Goal: Check status: Check status

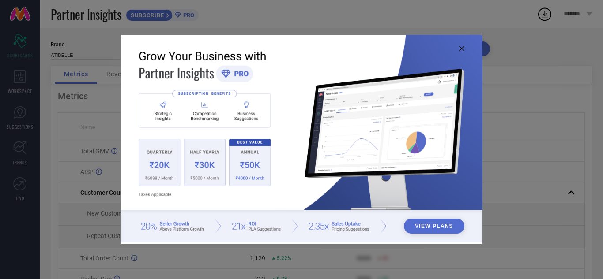
click at [464, 46] on icon at bounding box center [461, 48] width 5 height 5
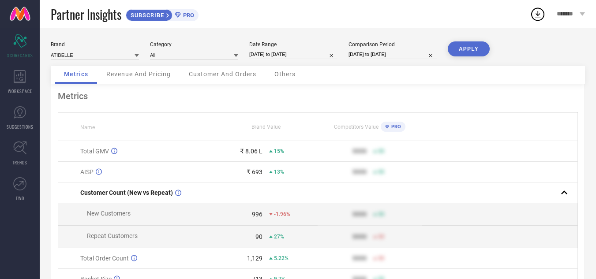
select select "6"
select select "2025"
select select "7"
select select "2025"
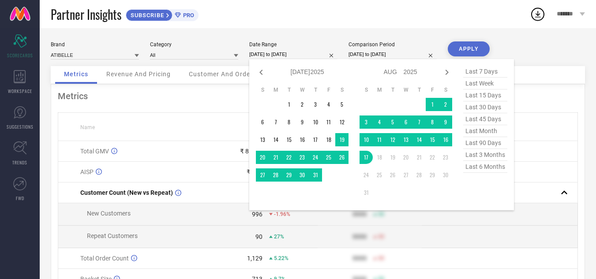
click at [303, 54] on input "[DATE] to [DATE]" at bounding box center [293, 54] width 88 height 9
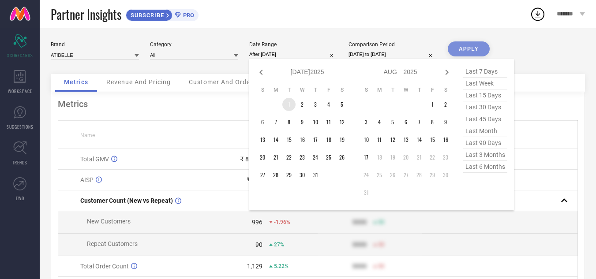
click at [290, 102] on td "1" at bounding box center [288, 104] width 13 height 13
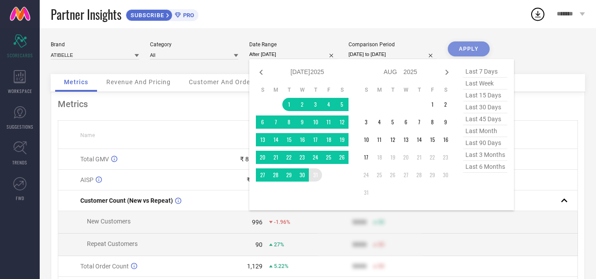
type input "[DATE] to [DATE]"
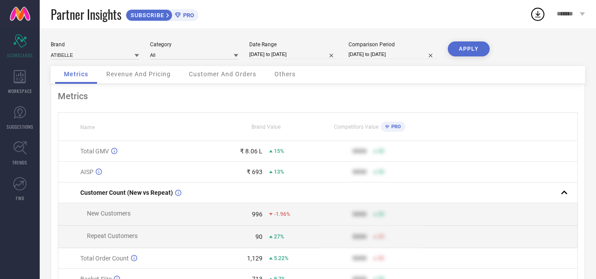
click at [458, 53] on button "APPLY" at bounding box center [469, 48] width 42 height 15
click at [368, 56] on input "[DATE] to [DATE]" at bounding box center [393, 54] width 88 height 9
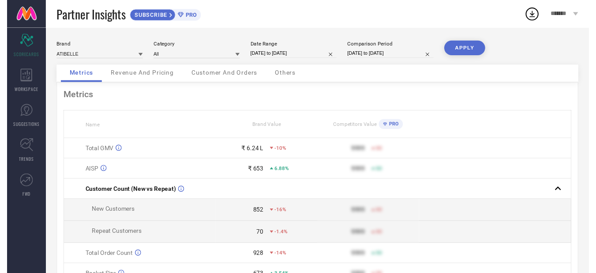
select select "6"
select select "2024"
select select "7"
select select "2024"
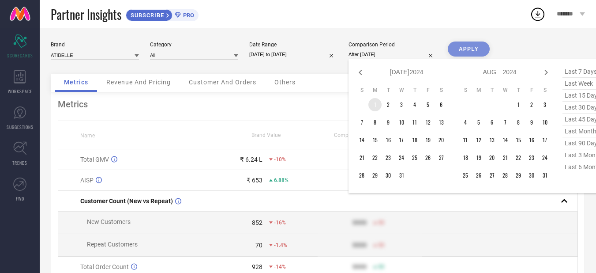
click at [378, 102] on td "1" at bounding box center [374, 104] width 13 height 13
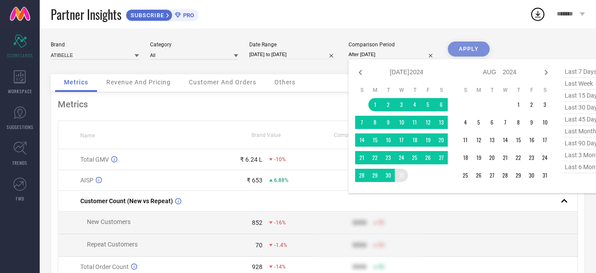
type input "[DATE] to [DATE]"
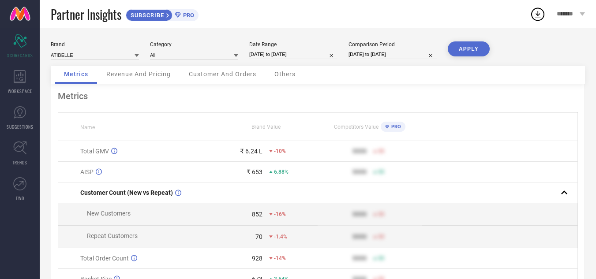
click at [467, 46] on button "APPLY" at bounding box center [469, 48] width 42 height 15
click at [403, 49] on div "Comparison Period [DATE] to [DATE]" at bounding box center [393, 50] width 88 height 18
click at [403, 56] on input "[DATE] to [DATE]" at bounding box center [393, 54] width 88 height 9
select select "6"
select select "2024"
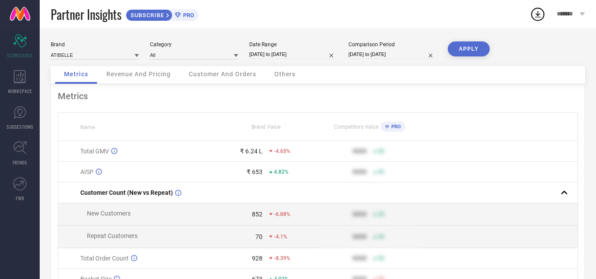
select select "7"
select select "2024"
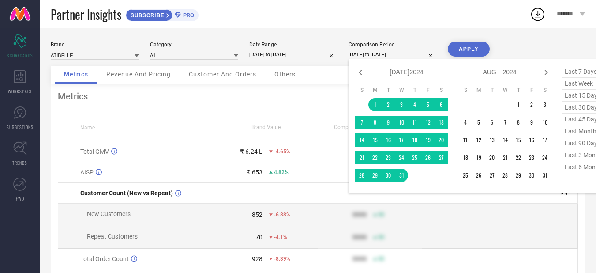
click at [575, 109] on span "last 30 days" at bounding box center [585, 107] width 44 height 12
type input "[DATE] to [DATE]"
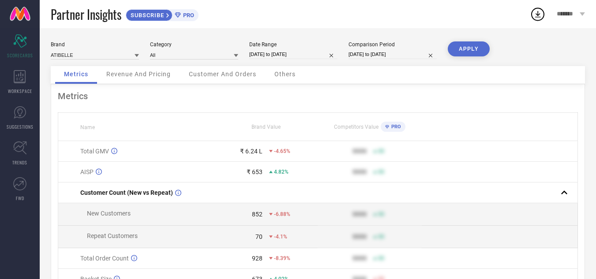
click at [412, 57] on input "[DATE] to [DATE]" at bounding box center [393, 54] width 88 height 9
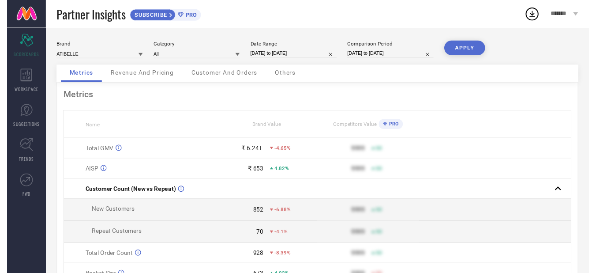
select select "6"
select select "2025"
select select "7"
select select "2025"
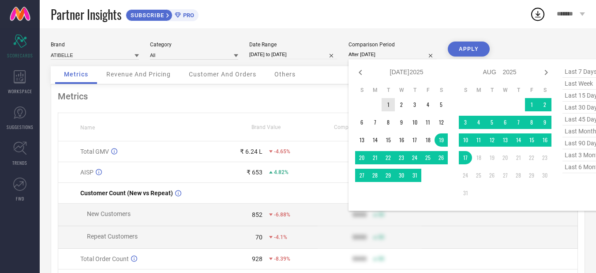
click at [387, 105] on td "1" at bounding box center [388, 104] width 13 height 13
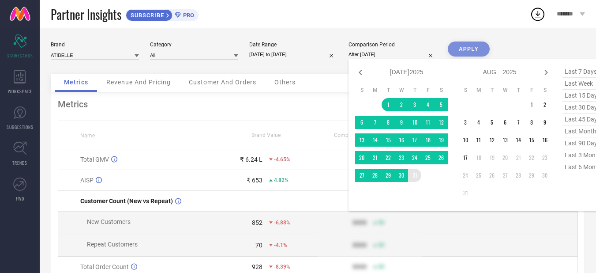
type input "[DATE] to [DATE]"
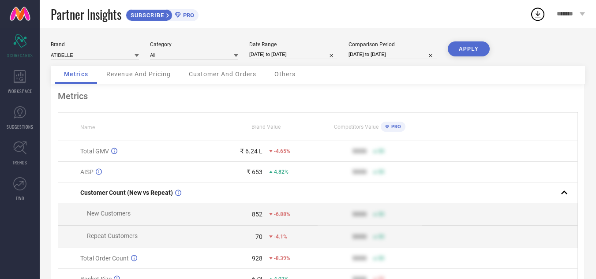
click at [476, 47] on button "APPLY" at bounding box center [469, 48] width 42 height 15
click at [127, 75] on span "Revenue And Pricing" at bounding box center [138, 74] width 64 height 7
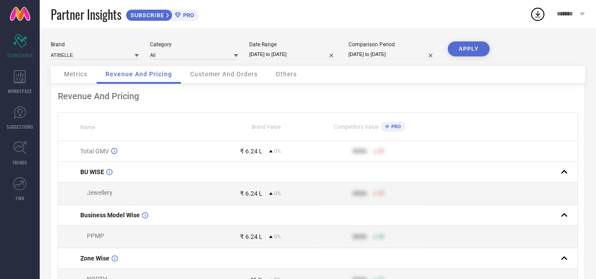
click at [188, 70] on div "Customer And Orders" at bounding box center [223, 75] width 85 height 18
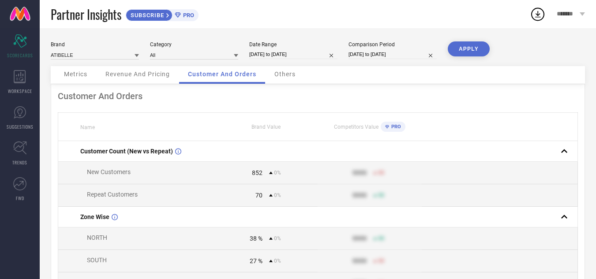
select select "6"
select select "2025"
select select "7"
select select "2025"
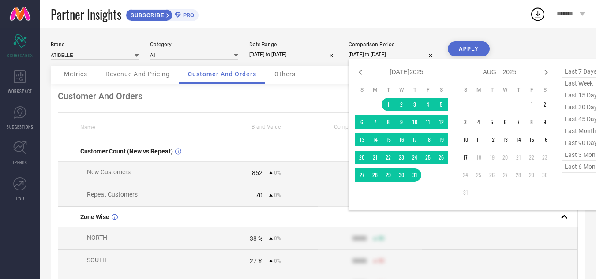
click at [378, 54] on input "[DATE] to [DATE]" at bounding box center [393, 54] width 88 height 9
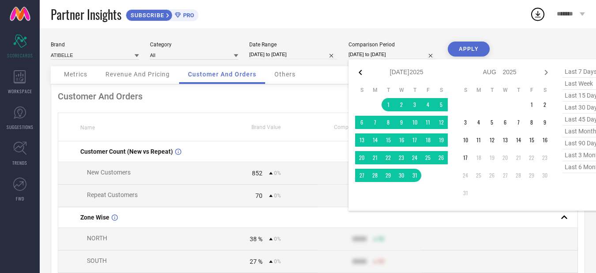
click at [360, 72] on icon at bounding box center [360, 72] width 3 height 5
select select "5"
select select "2025"
select select "6"
select select "2025"
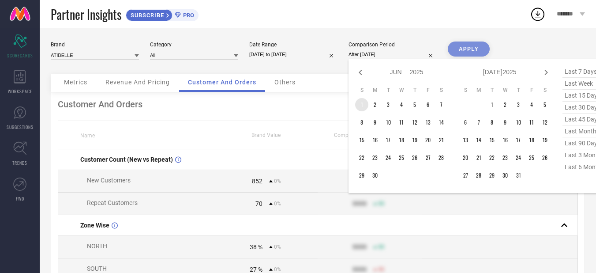
click at [366, 104] on td "1" at bounding box center [361, 104] width 13 height 13
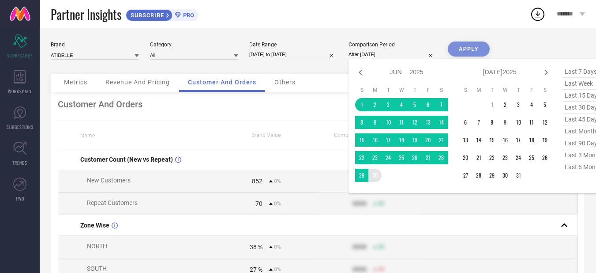
type input "[DATE] to [DATE]"
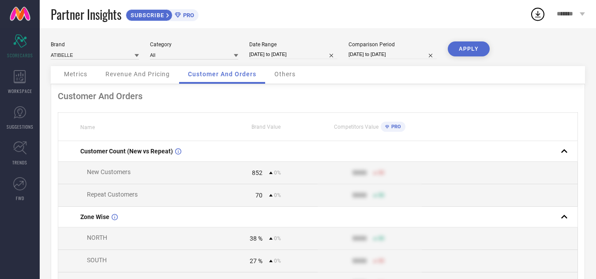
drag, startPoint x: 377, startPoint y: 174, endPoint x: 391, endPoint y: 156, distance: 22.9
click at [463, 53] on button "APPLY" at bounding box center [469, 48] width 42 height 15
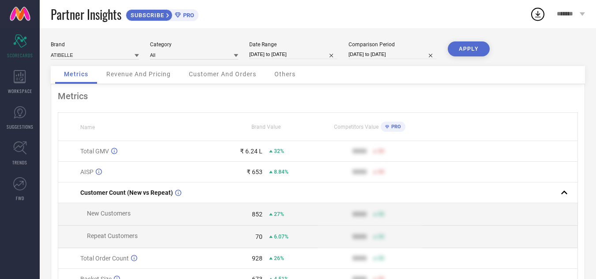
click at [227, 77] on span "Customer And Orders" at bounding box center [223, 74] width 68 height 7
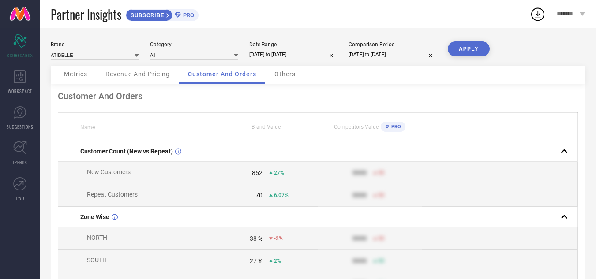
select select "6"
select select "2025"
select select "7"
select select "2025"
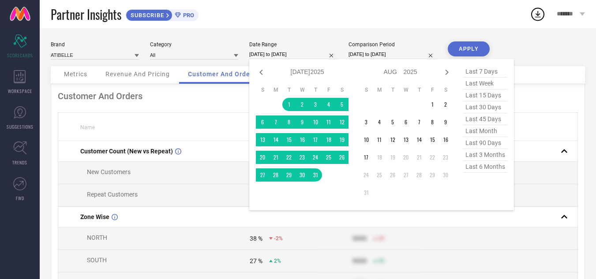
click at [302, 53] on input "[DATE] to [DATE]" at bounding box center [293, 54] width 88 height 9
select select "5"
select select "2025"
select select "6"
select select "2025"
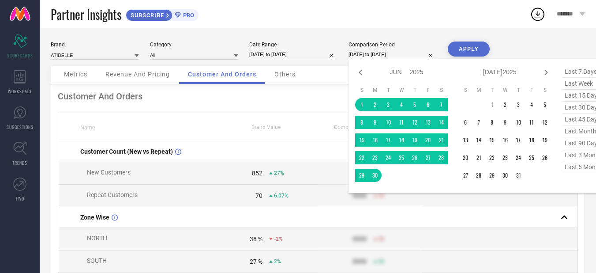
click at [382, 53] on input "[DATE] to [DATE]" at bounding box center [393, 54] width 88 height 9
drag, startPoint x: 488, startPoint y: 108, endPoint x: 500, endPoint y: 130, distance: 25.5
click at [491, 110] on td "1" at bounding box center [491, 104] width 13 height 13
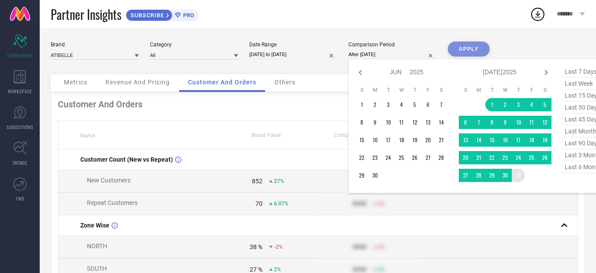
type input "[DATE] to [DATE]"
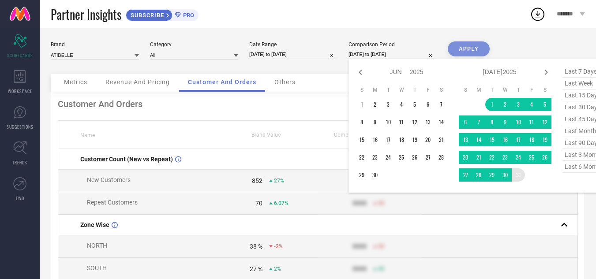
drag, startPoint x: 518, startPoint y: 174, endPoint x: 475, endPoint y: 85, distance: 98.7
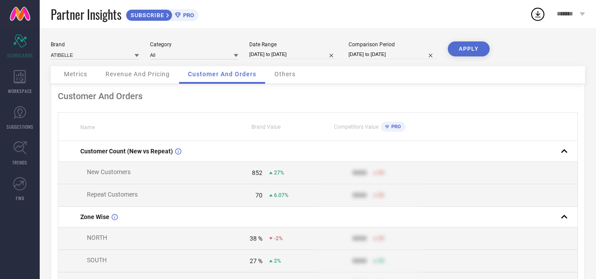
drag, startPoint x: 470, startPoint y: 51, endPoint x: 463, endPoint y: 52, distance: 6.6
click at [469, 51] on button "APPLY" at bounding box center [469, 48] width 42 height 15
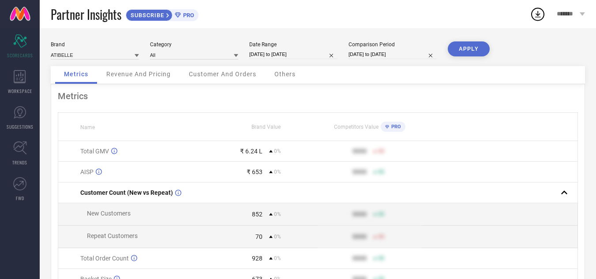
click at [214, 71] on span "Customer And Orders" at bounding box center [223, 74] width 68 height 7
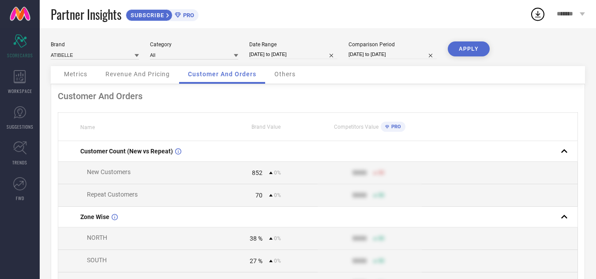
click at [148, 70] on div "Revenue And Pricing" at bounding box center [138, 75] width 82 height 18
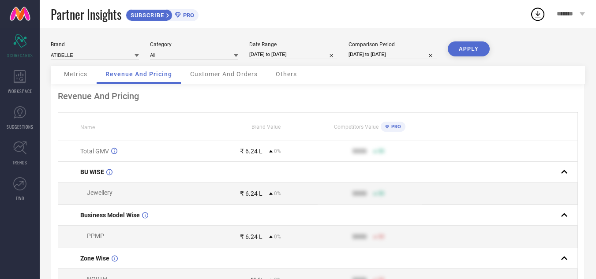
click at [235, 74] on span "Customer And Orders" at bounding box center [224, 74] width 68 height 7
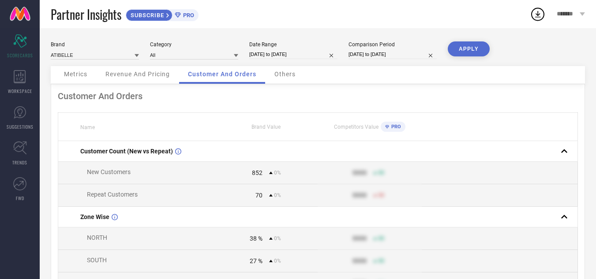
click at [288, 75] on span "Others" at bounding box center [284, 74] width 21 height 7
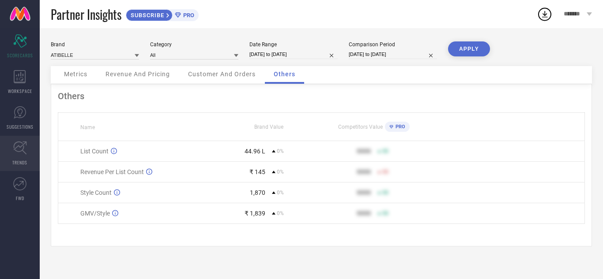
click at [18, 143] on icon at bounding box center [20, 148] width 14 height 14
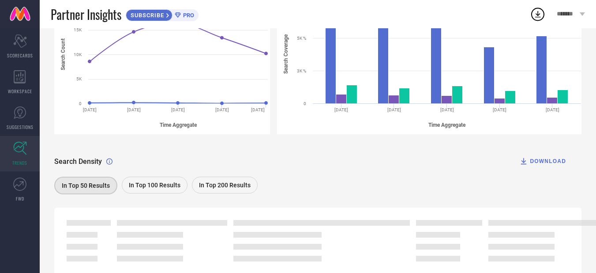
scroll to position [157, 0]
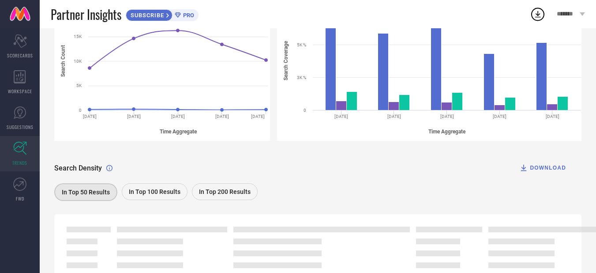
click at [545, 170] on div "DOWNLOAD" at bounding box center [542, 167] width 47 height 9
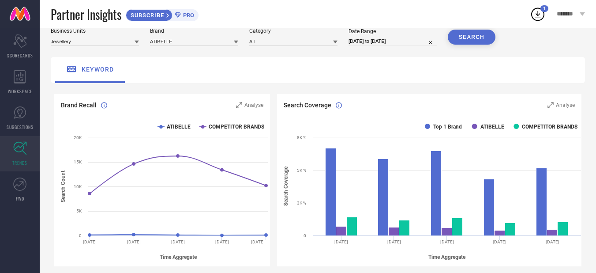
scroll to position [25, 0]
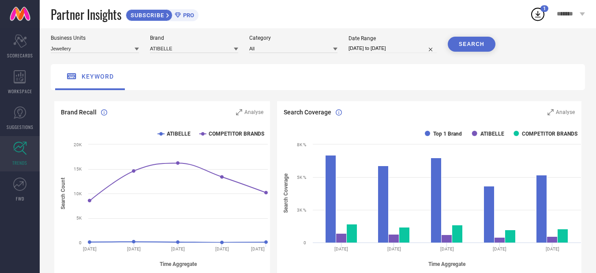
click at [537, 16] on icon at bounding box center [538, 14] width 16 height 16
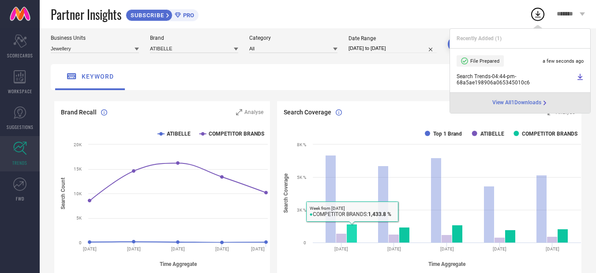
click at [372, 205] on rect at bounding box center [431, 198] width 308 height 150
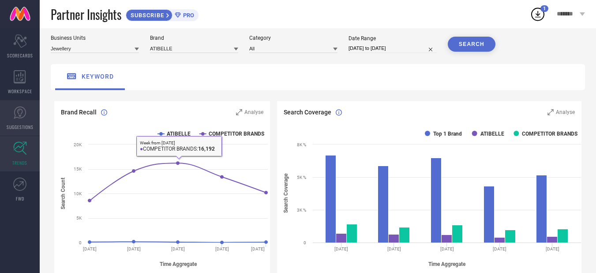
click at [3, 118] on link "SUGGESTIONS" at bounding box center [20, 117] width 40 height 35
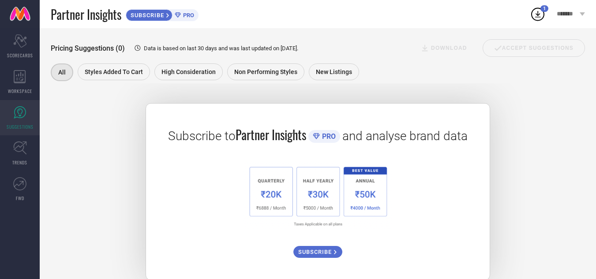
scroll to position [132, 0]
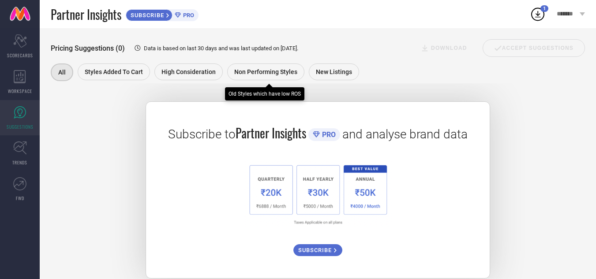
click at [259, 72] on span "Non Performing Styles" at bounding box center [265, 71] width 63 height 7
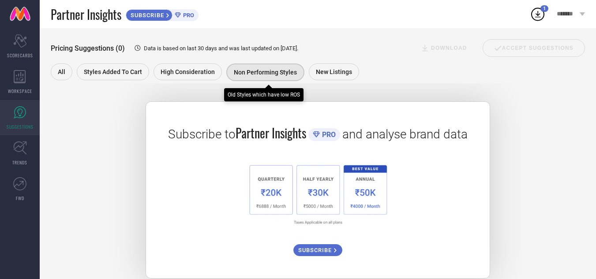
click at [272, 71] on span "Non Performing Styles" at bounding box center [265, 72] width 63 height 7
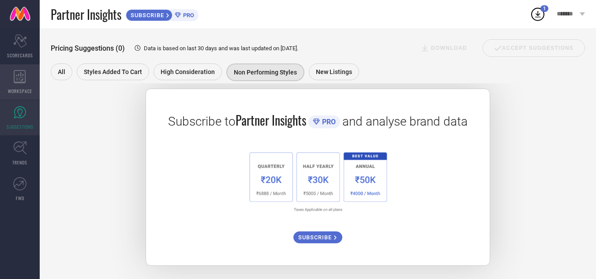
click at [15, 78] on icon at bounding box center [20, 76] width 12 height 13
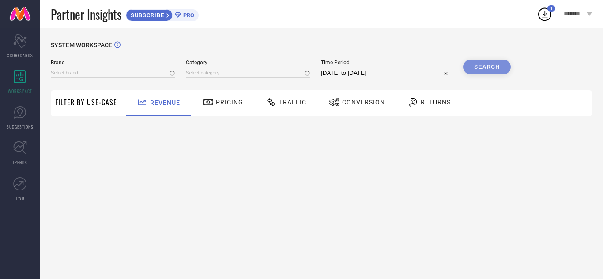
type input "ATIBELLE"
type input "All"
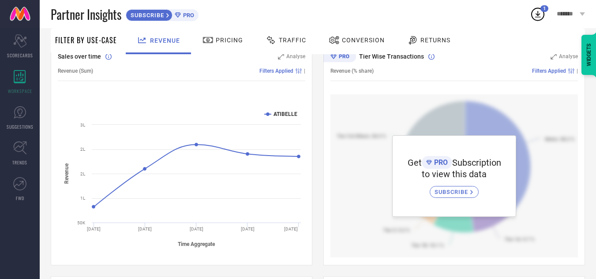
scroll to position [44, 0]
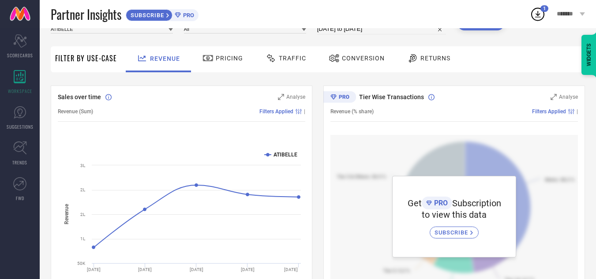
click at [287, 55] on span "Traffic" at bounding box center [292, 58] width 27 height 7
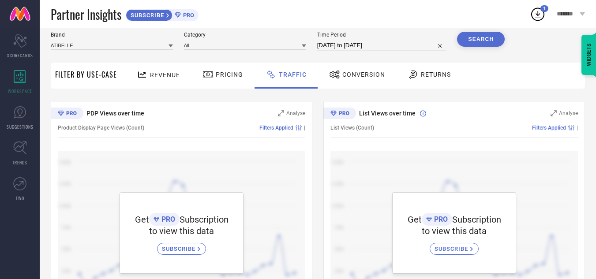
scroll to position [0, 0]
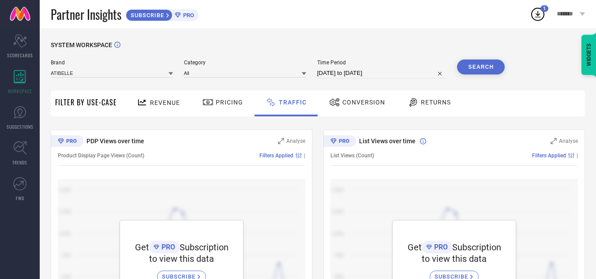
click at [155, 105] on span "Revenue" at bounding box center [165, 102] width 30 height 7
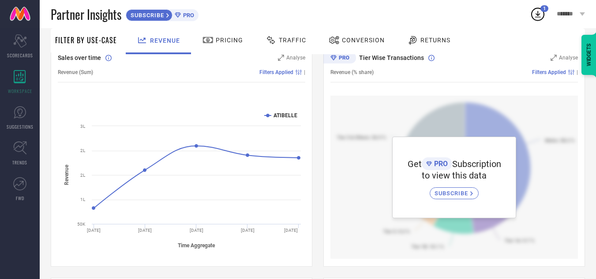
scroll to position [88, 0]
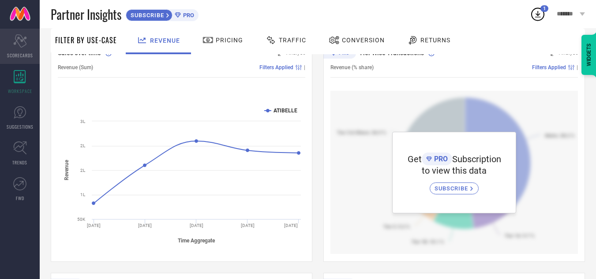
click at [12, 52] on span "SCORECARDS" at bounding box center [20, 55] width 26 height 7
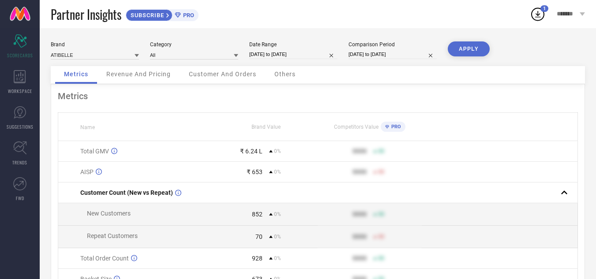
click at [300, 54] on input "[DATE] to [DATE]" at bounding box center [293, 54] width 88 height 9
select select "6"
select select "2025"
select select "7"
select select "2025"
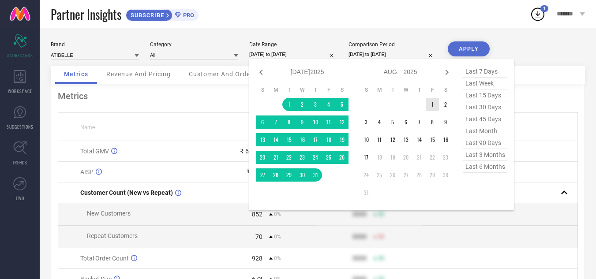
type input "After [DATE]"
click at [427, 107] on td "1" at bounding box center [432, 104] width 13 height 13
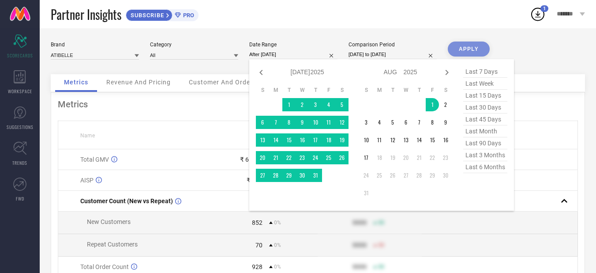
click at [383, 53] on input "[DATE] to [DATE]" at bounding box center [393, 54] width 88 height 9
select select "6"
select select "2025"
select select "7"
select select "2025"
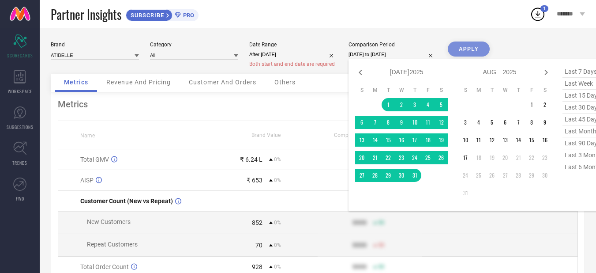
click at [298, 55] on input "After [DATE]" at bounding box center [293, 54] width 88 height 9
select select "7"
select select "2025"
select select "8"
select select "2025"
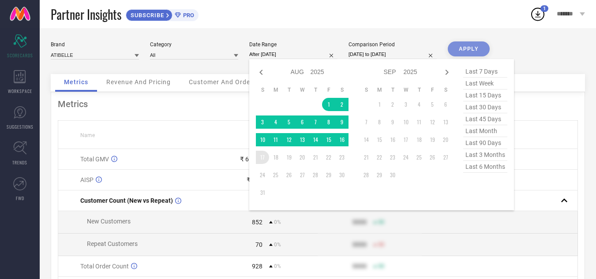
type input "[DATE] to [DATE]"
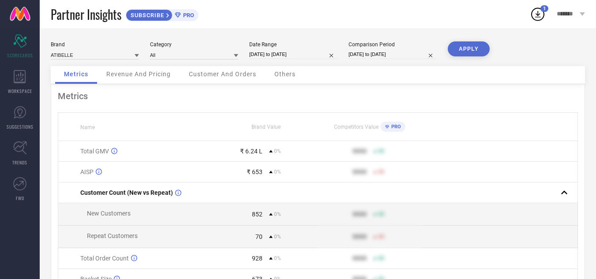
click at [402, 53] on input "[DATE] to [DATE]" at bounding box center [393, 54] width 88 height 9
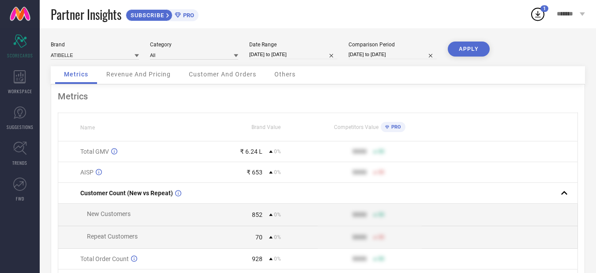
select select "6"
select select "2025"
select select "7"
select select "2025"
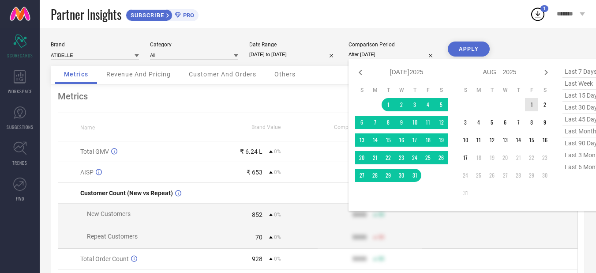
click at [534, 105] on td "1" at bounding box center [531, 104] width 13 height 13
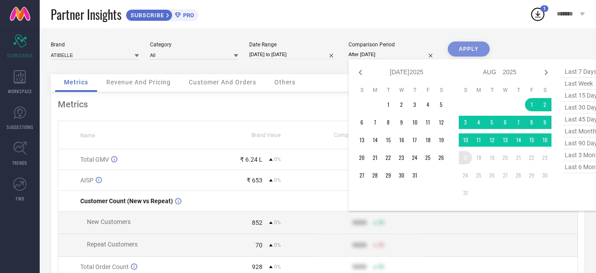
type input "[DATE] to [DATE]"
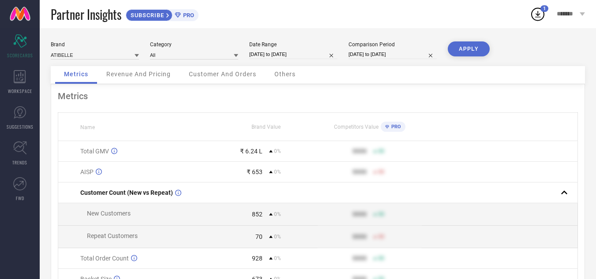
click at [468, 45] on button "APPLY" at bounding box center [469, 48] width 42 height 15
select select "7"
select select "2025"
select select "8"
select select "2025"
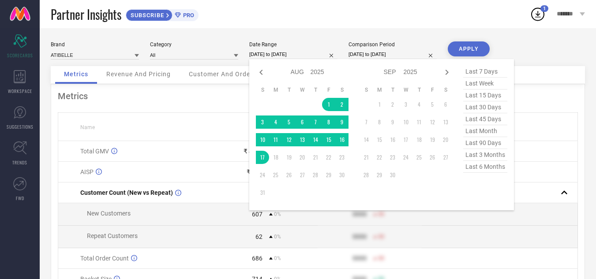
click at [305, 56] on input "[DATE] to [DATE]" at bounding box center [293, 54] width 88 height 9
click at [259, 74] on icon at bounding box center [261, 72] width 11 height 11
select select "6"
select select "2025"
select select "7"
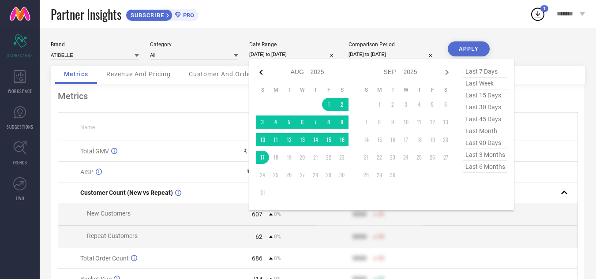
select select "2025"
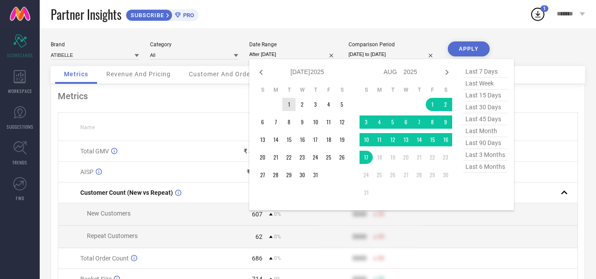
click at [291, 103] on td "1" at bounding box center [288, 104] width 13 height 13
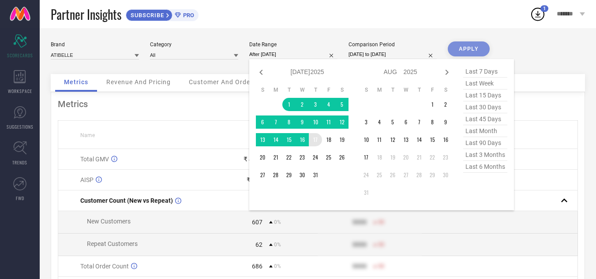
type input "[DATE] to [DATE]"
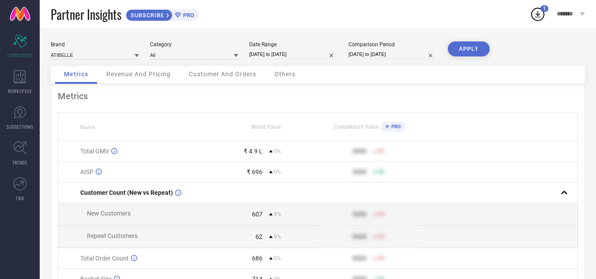
click at [476, 52] on button "APPLY" at bounding box center [469, 48] width 42 height 15
click at [267, 54] on input "[DATE] to [DATE]" at bounding box center [293, 54] width 88 height 9
select select "6"
select select "2025"
select select "7"
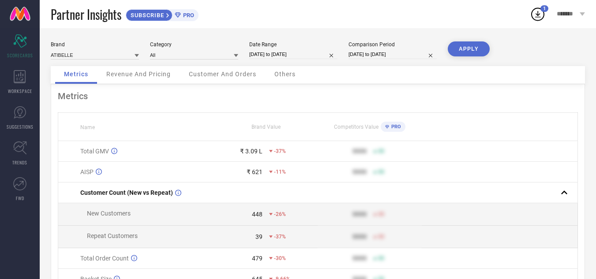
select select "2025"
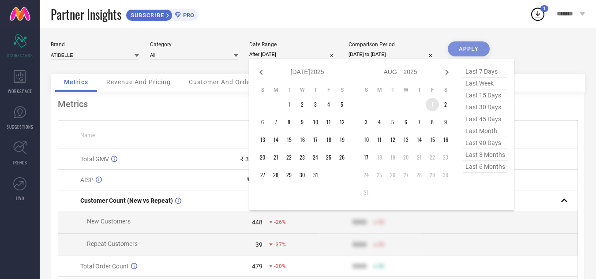
click at [431, 108] on td "1" at bounding box center [432, 104] width 13 height 13
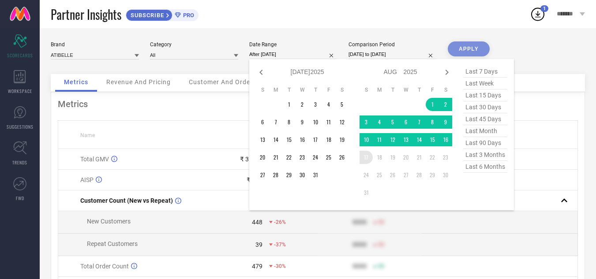
type input "[DATE] to [DATE]"
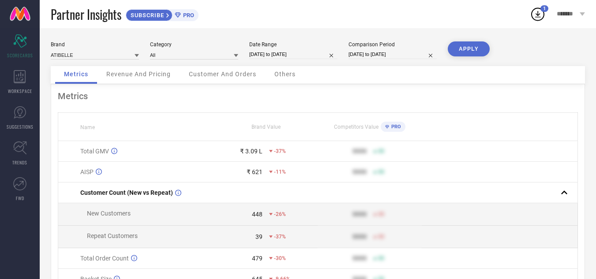
select select "7"
select select "2025"
select select "8"
select select "2025"
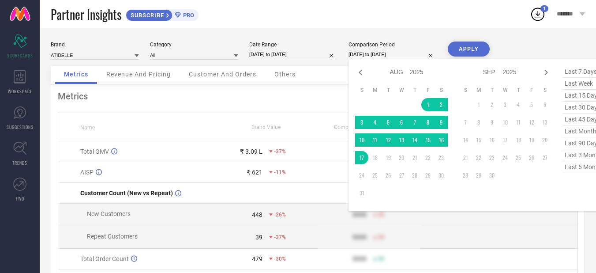
click at [391, 56] on input "[DATE] to [DATE]" at bounding box center [393, 54] width 88 height 9
click at [362, 75] on icon at bounding box center [360, 72] width 11 height 11
select select "6"
select select "2025"
select select "7"
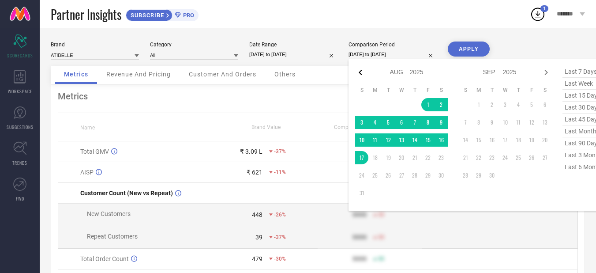
select select "2025"
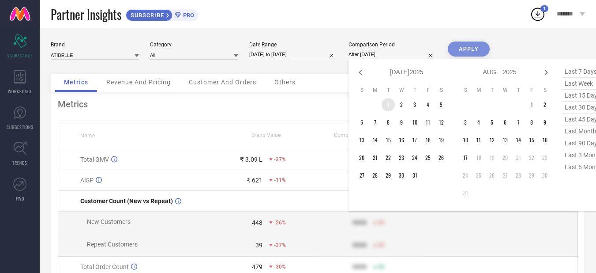
click at [388, 105] on td "1" at bounding box center [388, 104] width 13 height 13
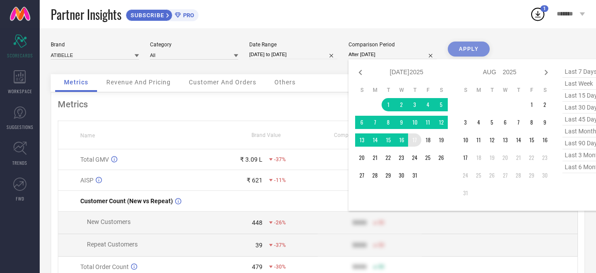
type input "[DATE] to [DATE]"
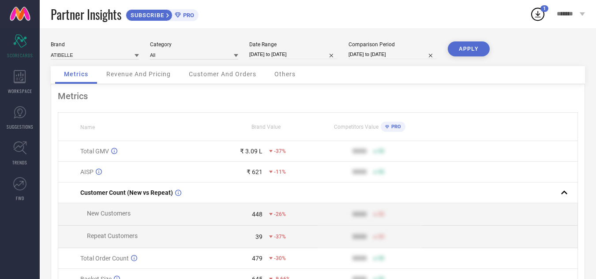
click at [462, 53] on button "APPLY" at bounding box center [469, 48] width 42 height 15
select select "6"
select select "2025"
select select "7"
select select "2025"
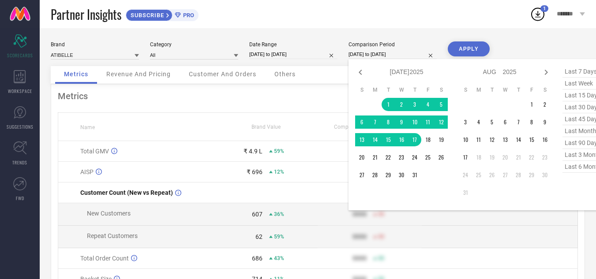
click at [386, 53] on input "[DATE] to [DATE]" at bounding box center [393, 54] width 88 height 9
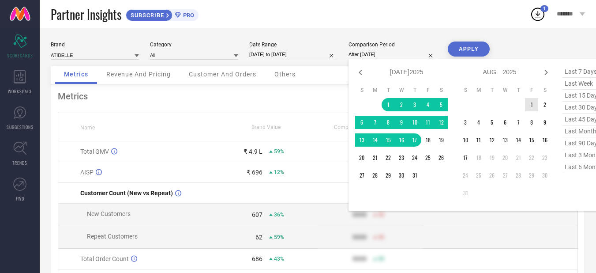
click at [536, 104] on td "1" at bounding box center [531, 104] width 13 height 13
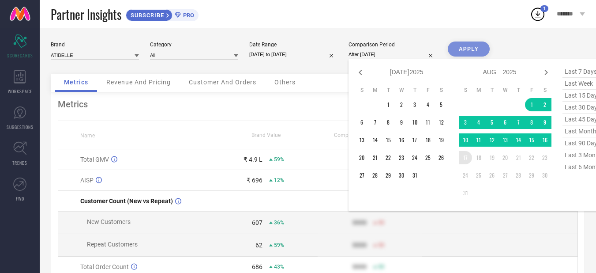
type input "[DATE] to [DATE]"
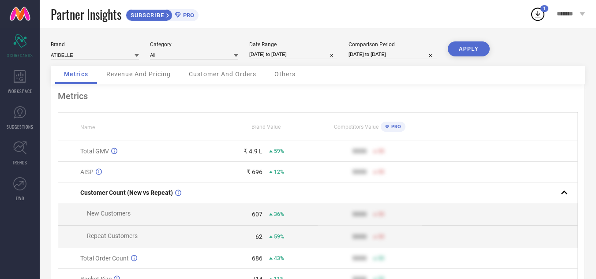
click at [472, 50] on button "APPLY" at bounding box center [469, 48] width 42 height 15
click at [316, 49] on div "Date Range [DATE] to [DATE]" at bounding box center [293, 50] width 88 height 18
select select "7"
select select "2025"
select select "8"
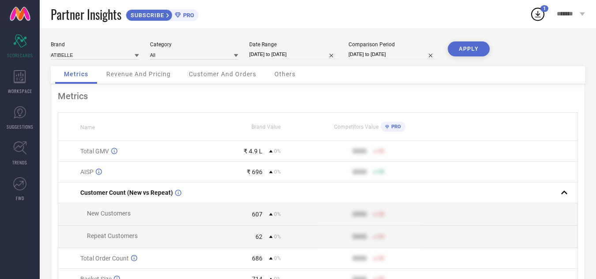
select select "2025"
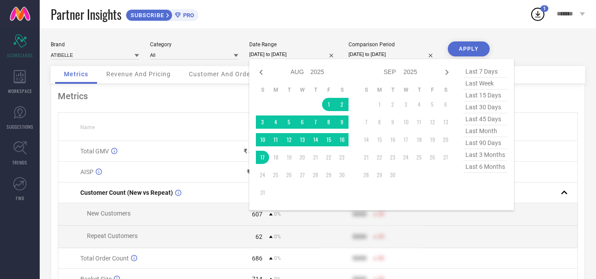
click at [319, 56] on input "[DATE] to [DATE]" at bounding box center [293, 54] width 88 height 9
click at [262, 71] on icon at bounding box center [260, 72] width 3 height 5
select select "6"
select select "2025"
select select "7"
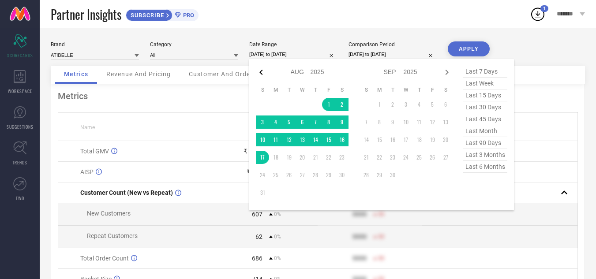
select select "2025"
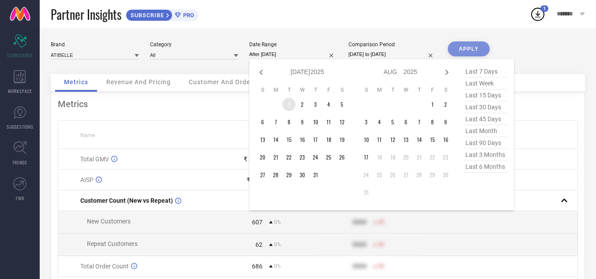
click at [290, 102] on td "1" at bounding box center [288, 104] width 13 height 13
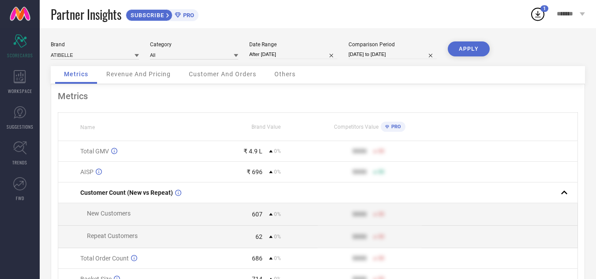
type input "[DATE] to [DATE]"
select select "7"
select select "2025"
select select "8"
select select "2025"
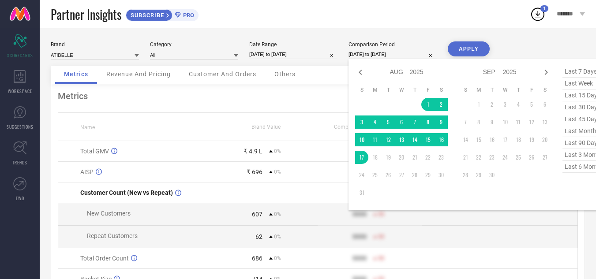
click at [376, 54] on input "[DATE] to [DATE]" at bounding box center [393, 54] width 88 height 9
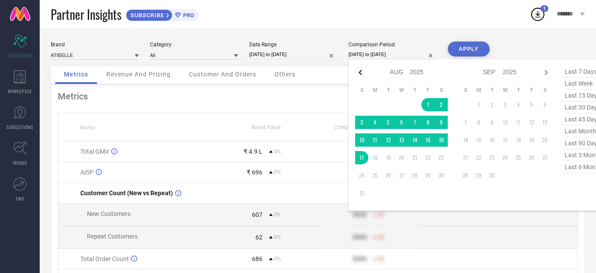
click at [358, 71] on icon at bounding box center [360, 72] width 11 height 11
select select "6"
select select "2025"
select select "7"
select select "2025"
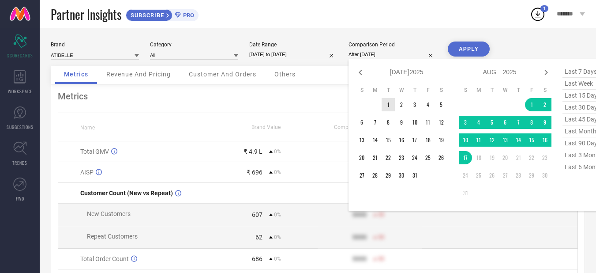
drag, startPoint x: 387, startPoint y: 107, endPoint x: 392, endPoint y: 135, distance: 29.1
click at [386, 107] on td "1" at bounding box center [388, 104] width 13 height 13
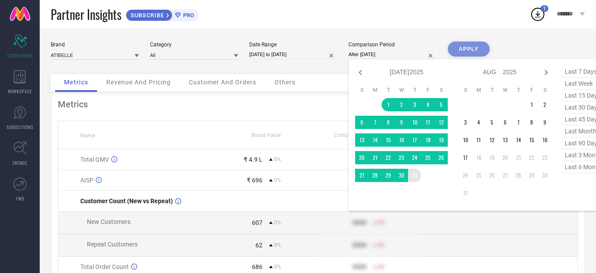
type input "[DATE] to [DATE]"
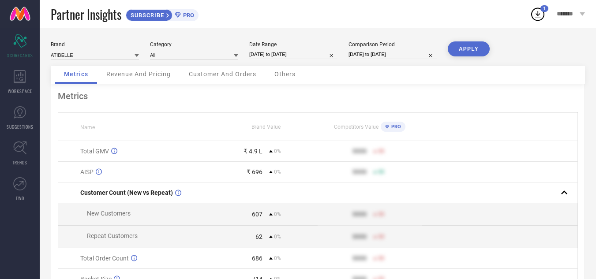
click at [469, 47] on button "APPLY" at bounding box center [469, 48] width 42 height 15
click at [282, 54] on input "[DATE] to [DATE]" at bounding box center [293, 54] width 88 height 9
select select "6"
select select "2025"
select select "7"
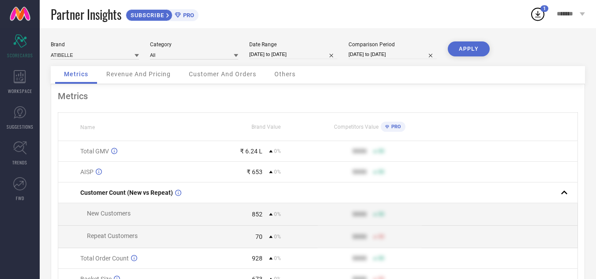
select select "2025"
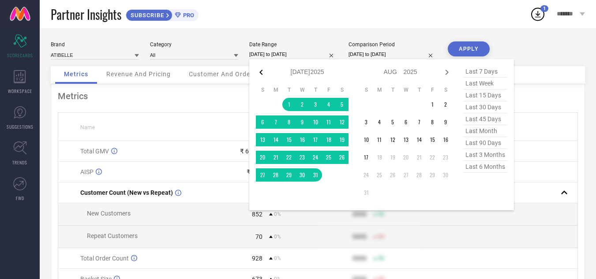
click at [263, 70] on icon at bounding box center [260, 72] width 3 height 5
select select "5"
select select "2025"
select select "6"
select select "2025"
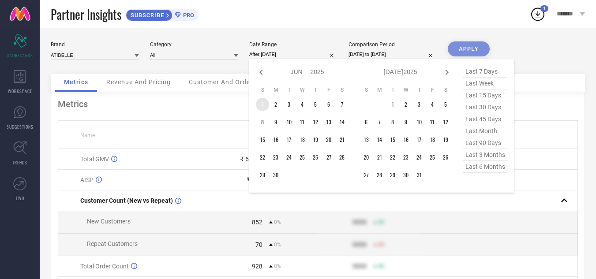
click at [267, 104] on td "1" at bounding box center [262, 104] width 13 height 13
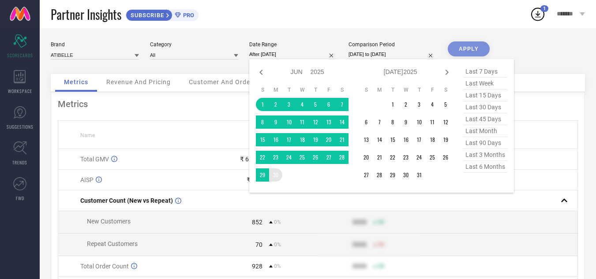
type input "[DATE] to [DATE]"
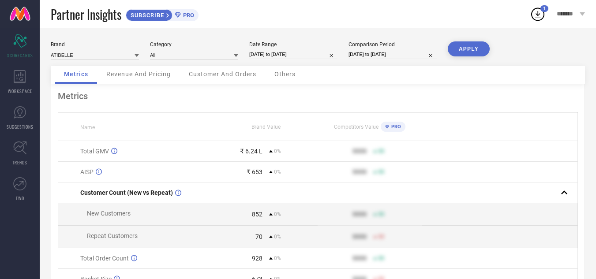
select select "6"
select select "2025"
select select "7"
select select "2025"
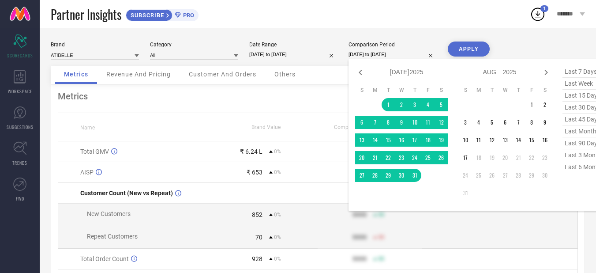
click at [368, 57] on input "[DATE] to [DATE]" at bounding box center [393, 54] width 88 height 9
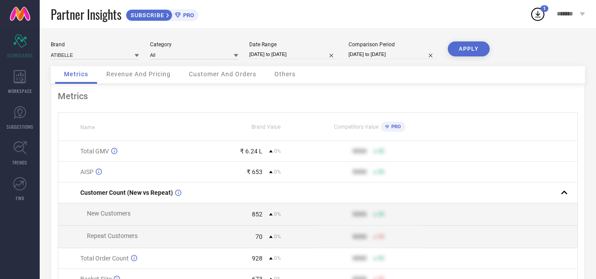
click at [466, 43] on button "APPLY" at bounding box center [469, 48] width 42 height 15
click at [296, 56] on input "[DATE] to [DATE]" at bounding box center [293, 54] width 88 height 9
select select "5"
select select "2025"
select select "6"
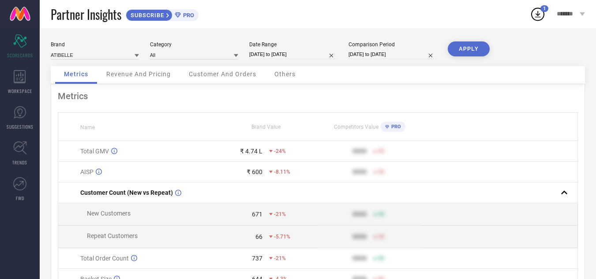
select select "2025"
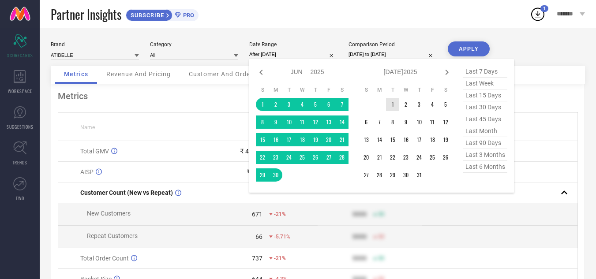
click at [392, 101] on td "1" at bounding box center [392, 104] width 13 height 13
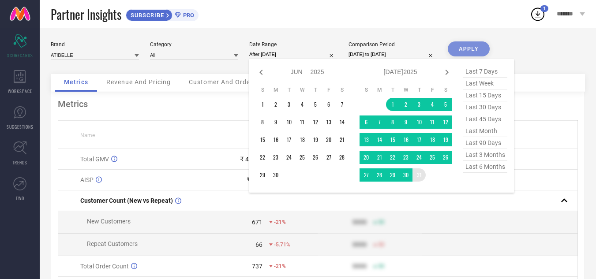
type input "[DATE] to [DATE]"
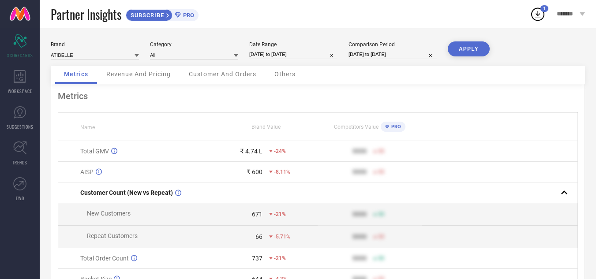
click at [473, 45] on button "APPLY" at bounding box center [469, 48] width 42 height 15
click at [118, 75] on span "Revenue And Pricing" at bounding box center [138, 74] width 64 height 7
